Goal: Find specific page/section: Find specific page/section

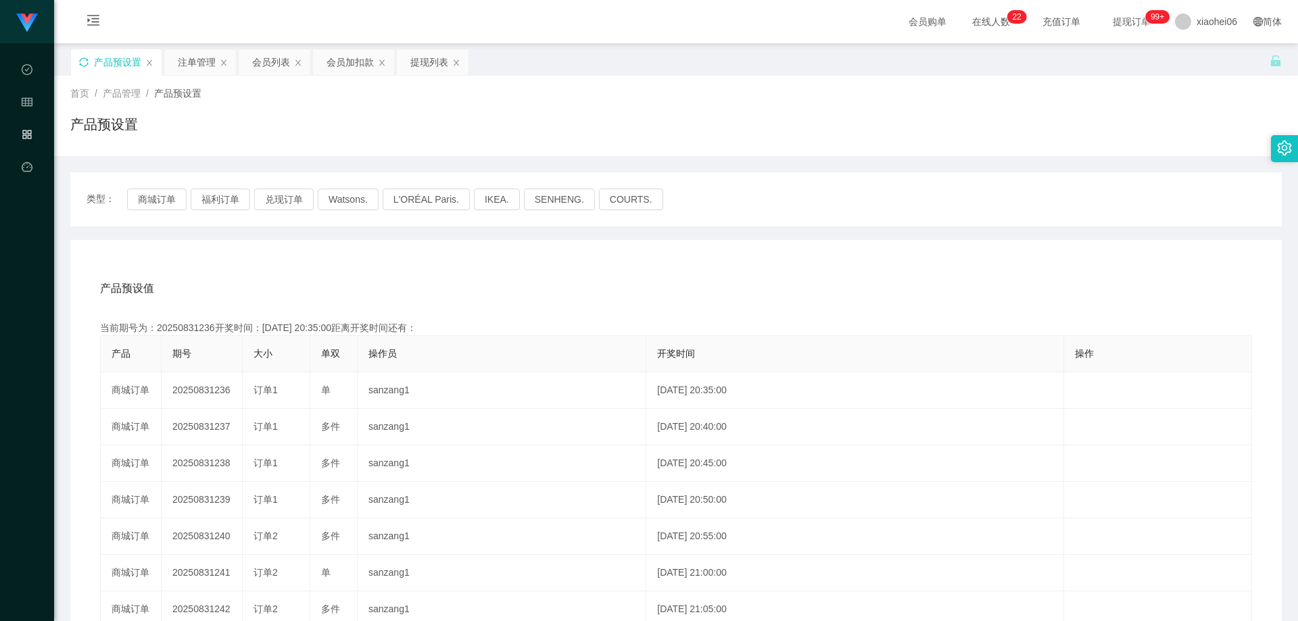
click at [87, 62] on icon "图标: sync" at bounding box center [83, 61] width 9 height 9
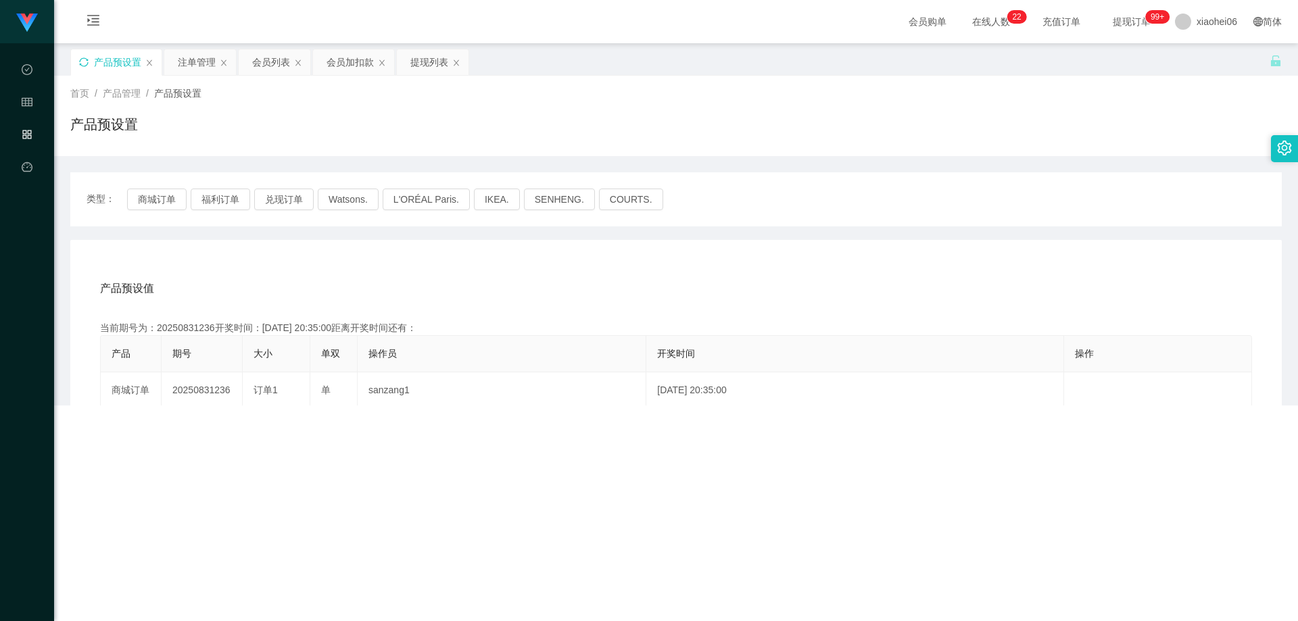
click at [318, 260] on div "产品预设值 添加期号 当前期号为：20250831236开奖时间：[DATE] 20:35:00距离开奖时间还有： 产品 期号 大小 单双 操作员 开奖时间 …" at bounding box center [675, 518] width 1211 height 557
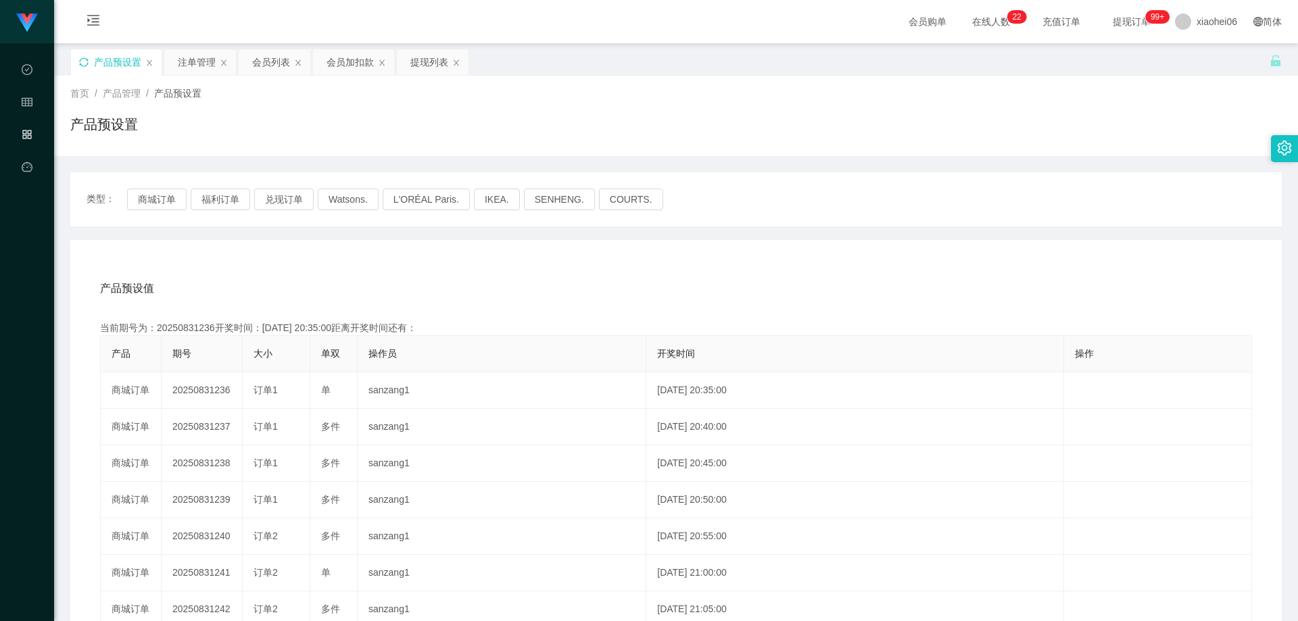
click at [317, 266] on div "产品预设值 添加期号 当前期号为：20250831236开奖时间：[DATE] 20:35:00距离开奖时间还有： 产品 期号 大小 单双 操作员 开奖时间 …" at bounding box center [675, 518] width 1211 height 557
click at [317, 266] on div "产品预设值 添加期号 当前期号为：20250831236开奖时间：[DATE] 20:35:00距离开奖时间还有：01:42 产品 期号 大小 单双 操作员 …" at bounding box center [675, 518] width 1211 height 557
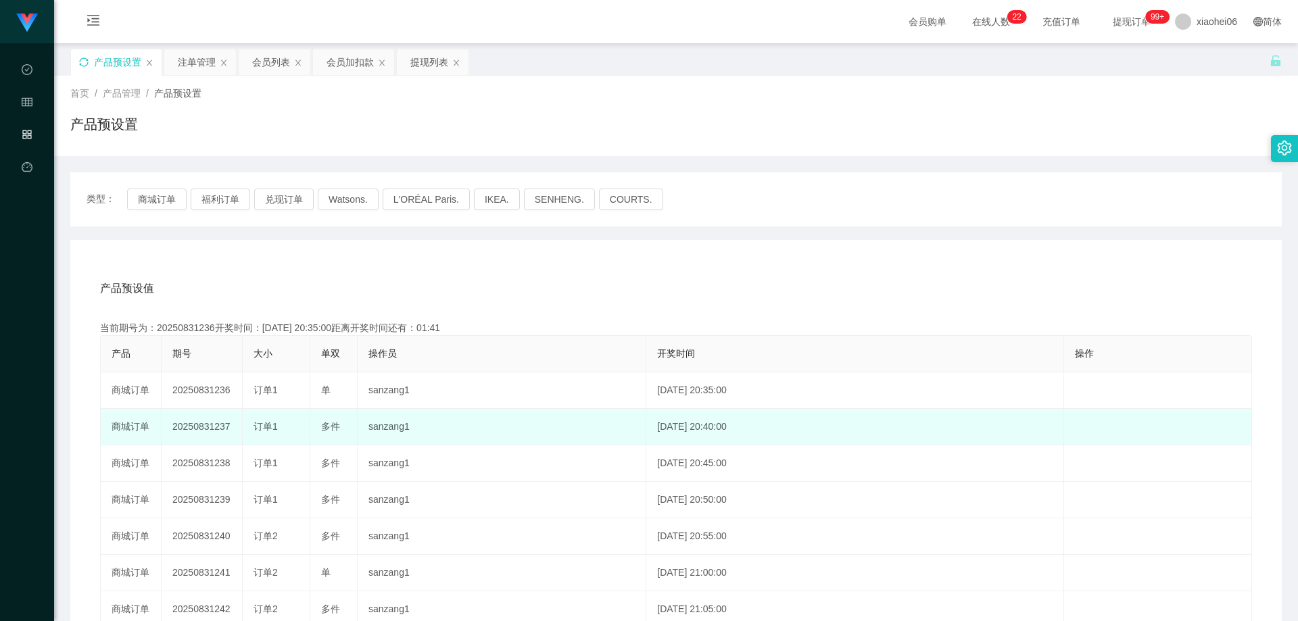
click at [207, 424] on td "20250831237" at bounding box center [202, 427] width 81 height 36
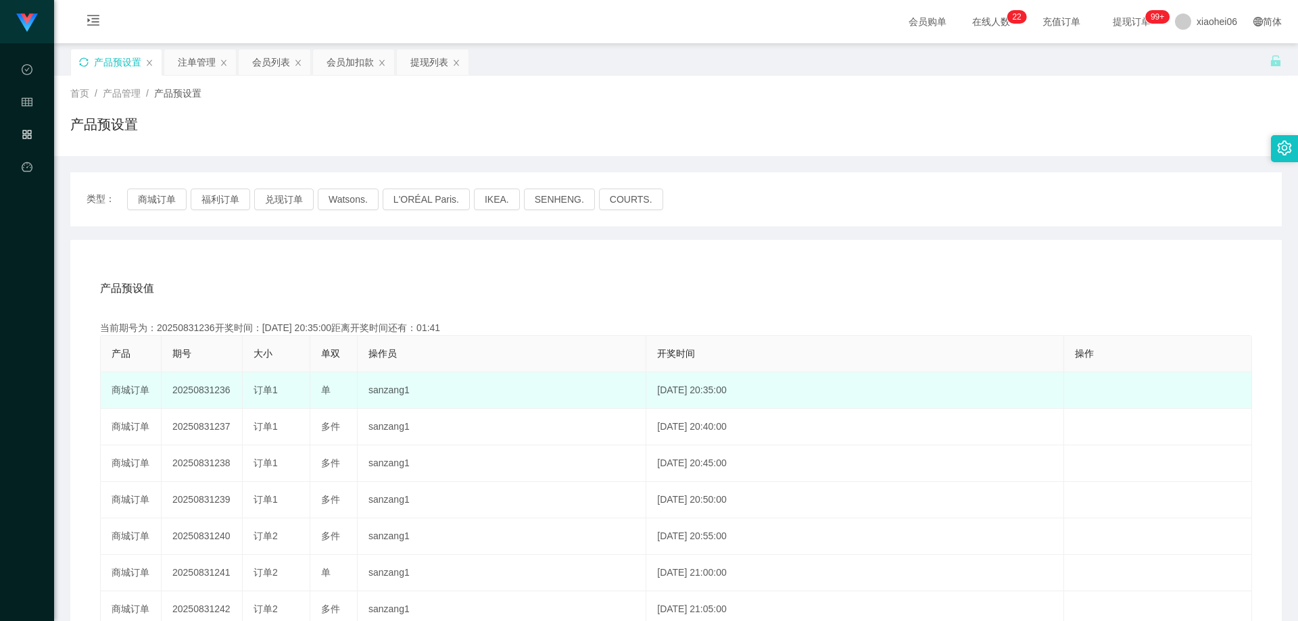
copy td "20250831237"
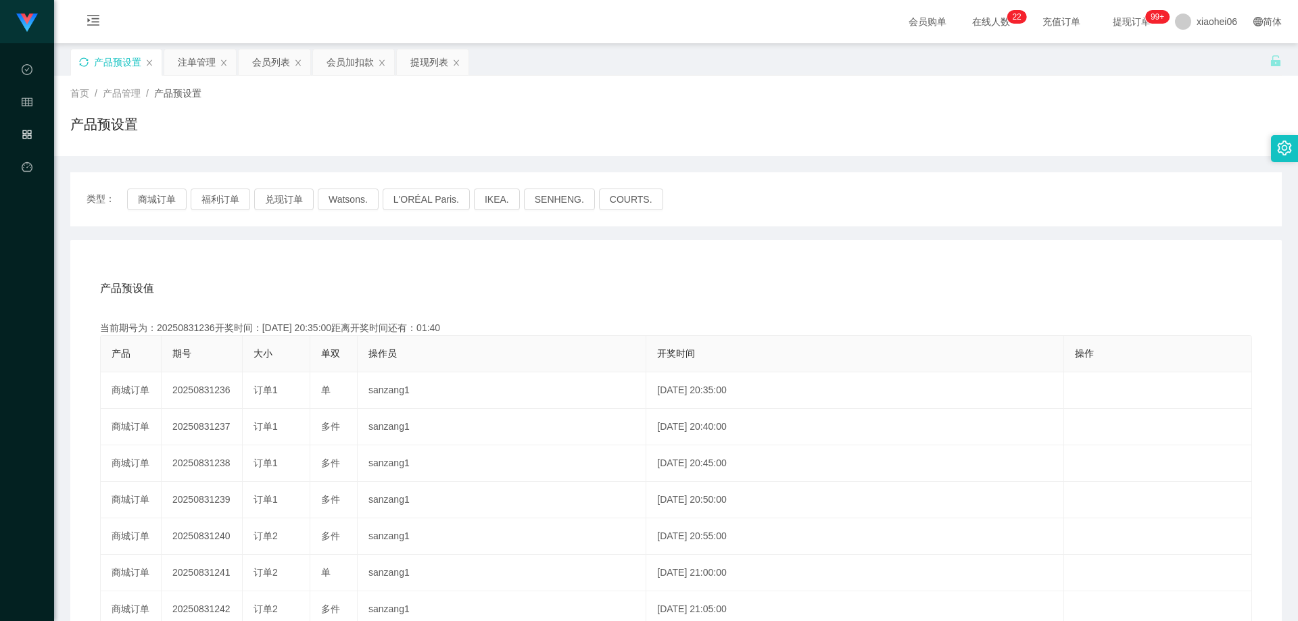
drag, startPoint x: 681, startPoint y: 246, endPoint x: 889, endPoint y: 162, distance: 224.0
click at [682, 246] on div "产品预设值 添加期号 当前期号为：20250831236开奖时间：[DATE] 20:35:00距离开奖时间还有：01:40 产品 期号 大小 单双 操作员 …" at bounding box center [675, 518] width 1211 height 557
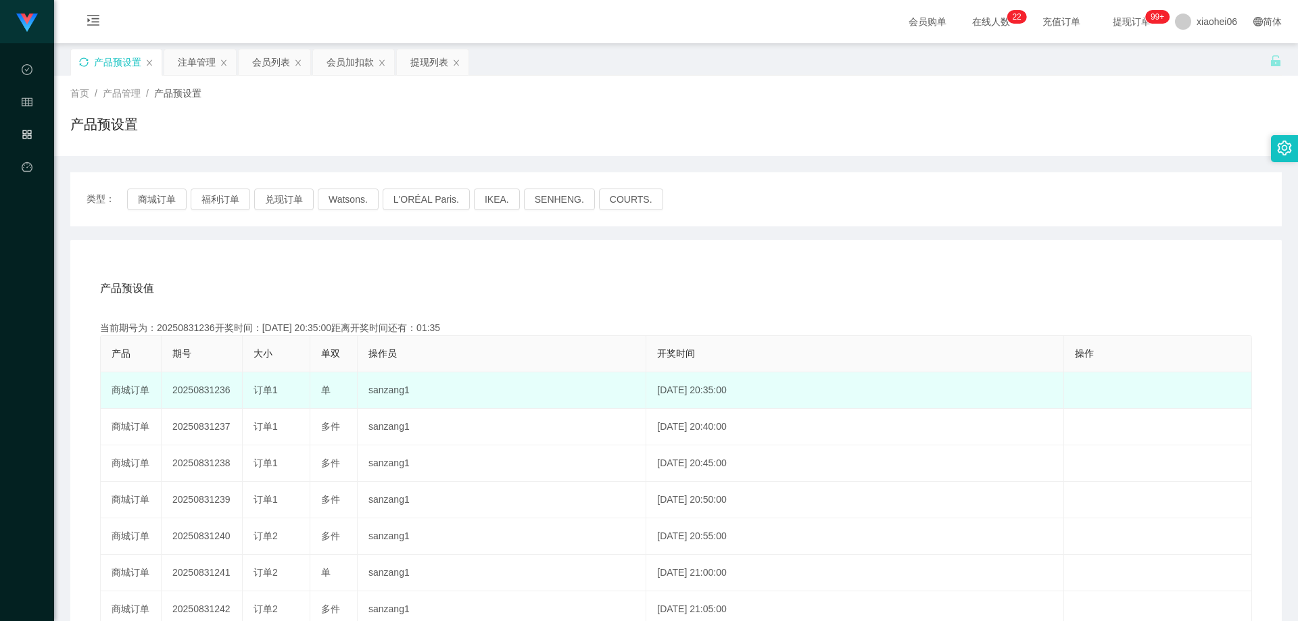
click at [441, 407] on td "sanzang1" at bounding box center [502, 390] width 289 height 36
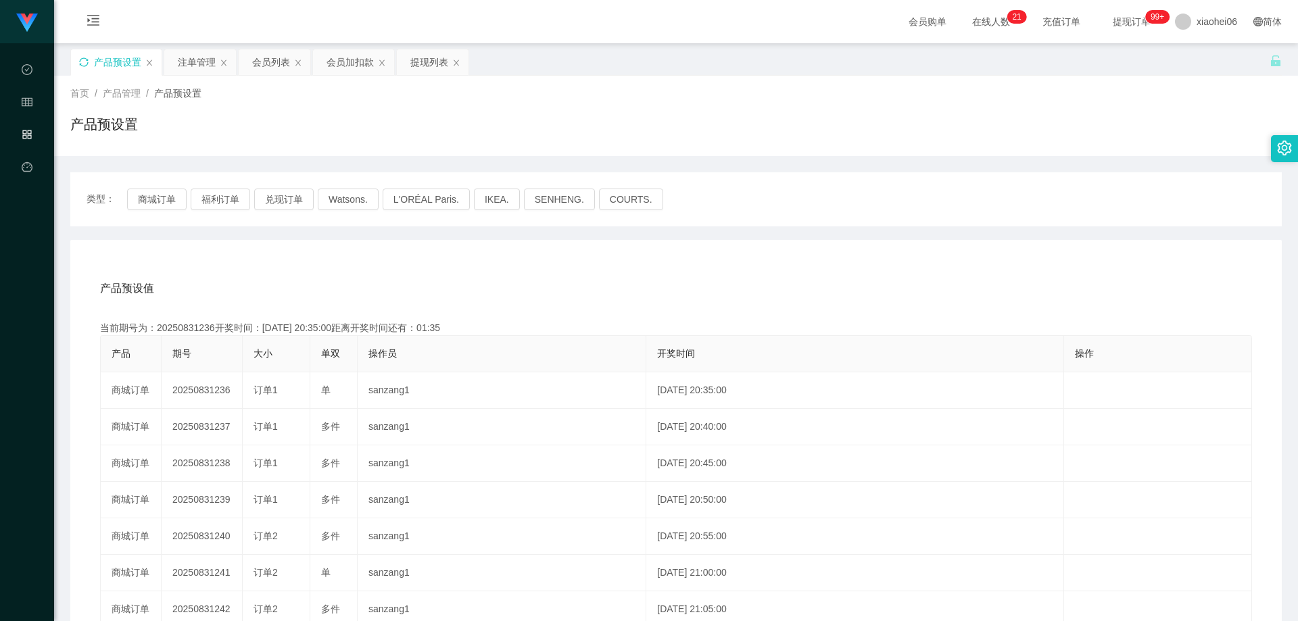
click at [729, 275] on div "产品预设值 添加期号" at bounding box center [676, 289] width 1152 height 38
click at [604, 295] on div "产品预设值 添加期号" at bounding box center [676, 289] width 1152 height 38
click at [740, 262] on div "产品预设值 添加期号 当前期号为：20250831236开奖时间：[DATE] 20:35:00距离开奖时间还有：00:27 产品 期号 大小 单双 操作员 …" at bounding box center [675, 518] width 1211 height 557
click at [503, 268] on div "产品预设值 添加期号 当前期号为：20250831236开奖时间：[DATE] 20:35:00距离开奖时间还有：00:0-119 产品 期号 大小 单双 操…" at bounding box center [675, 518] width 1211 height 557
click at [162, 196] on button "商城订单" at bounding box center [156, 200] width 59 height 22
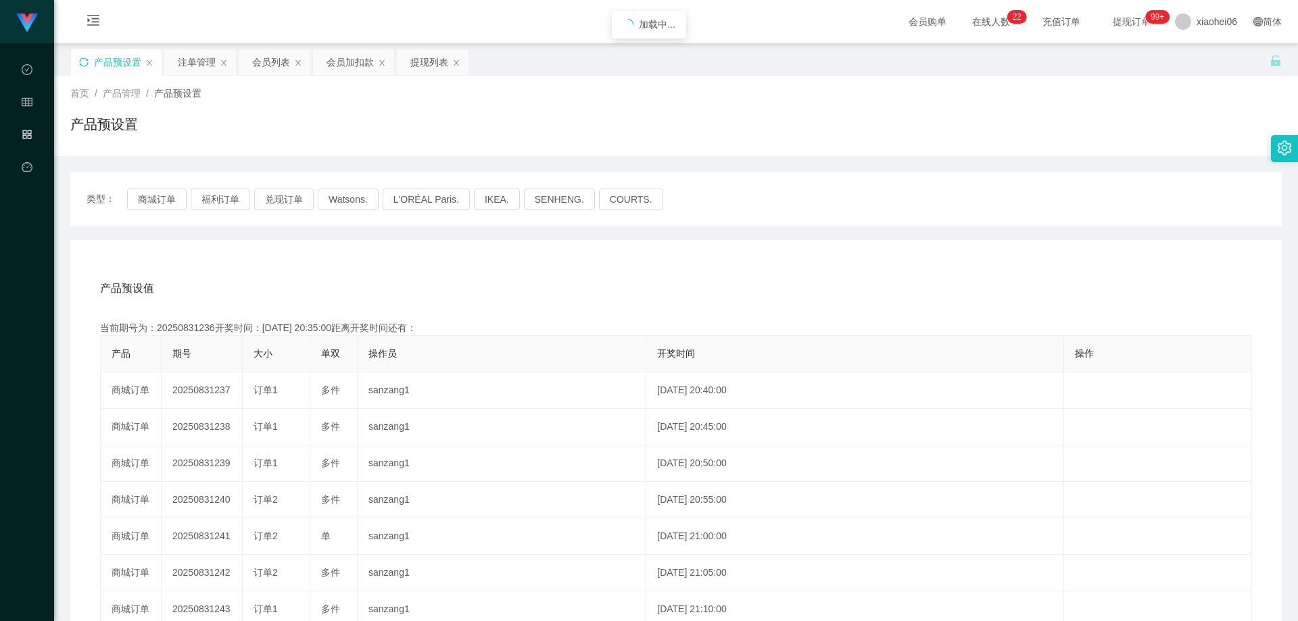
click at [472, 244] on div "产品预设值 添加期号 当前期号为：20250831236开奖时间：[DATE] 20:35:00距离开奖时间还有： 产品 期号 大小 单双 操作员 开奖时间 …" at bounding box center [675, 518] width 1211 height 557
drag, startPoint x: 458, startPoint y: 284, endPoint x: 445, endPoint y: 292, distance: 14.6
click at [456, 284] on div "产品预设值 添加期号" at bounding box center [676, 289] width 1152 height 38
click at [1009, 205] on div "类型： 商城订单 福利订单 兑现订单 Watsons. L'ORÉAL Paris. IKEA. [GEOGRAPHIC_DATA]. COURTS." at bounding box center [676, 200] width 1179 height 22
